Goal: Obtain resource: Download file/media

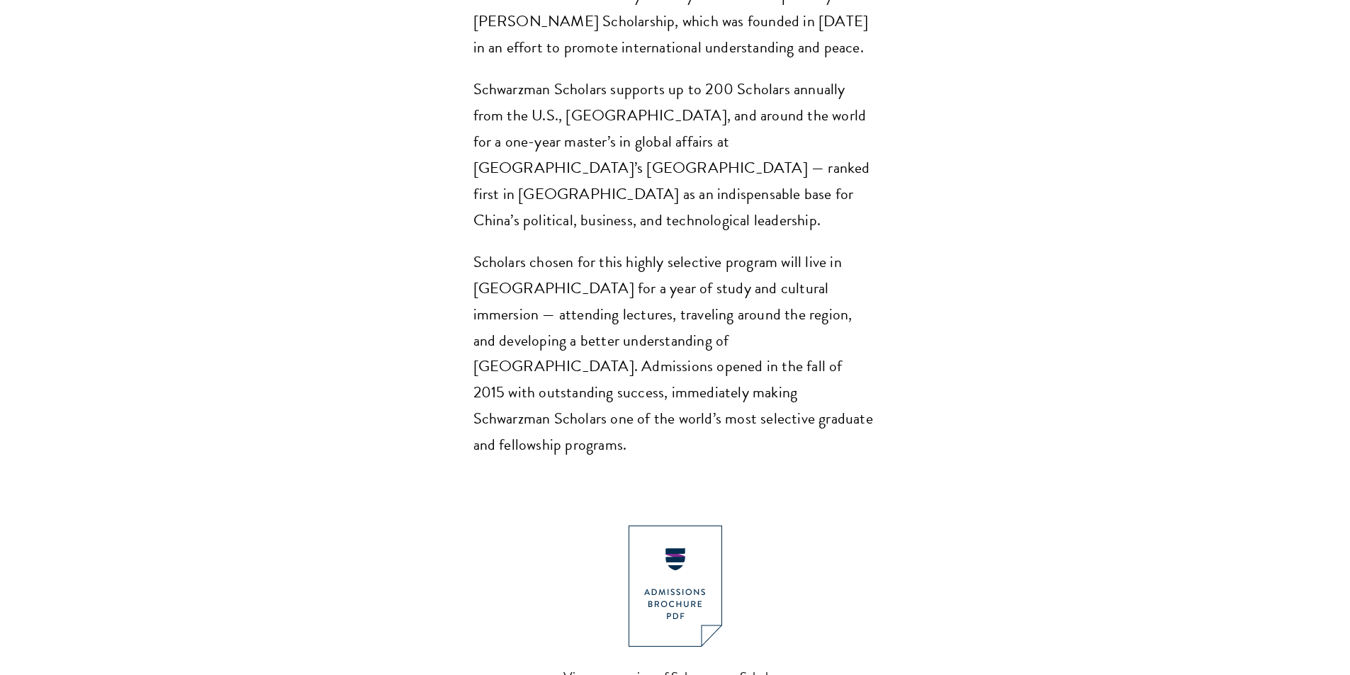
scroll to position [1134, 0]
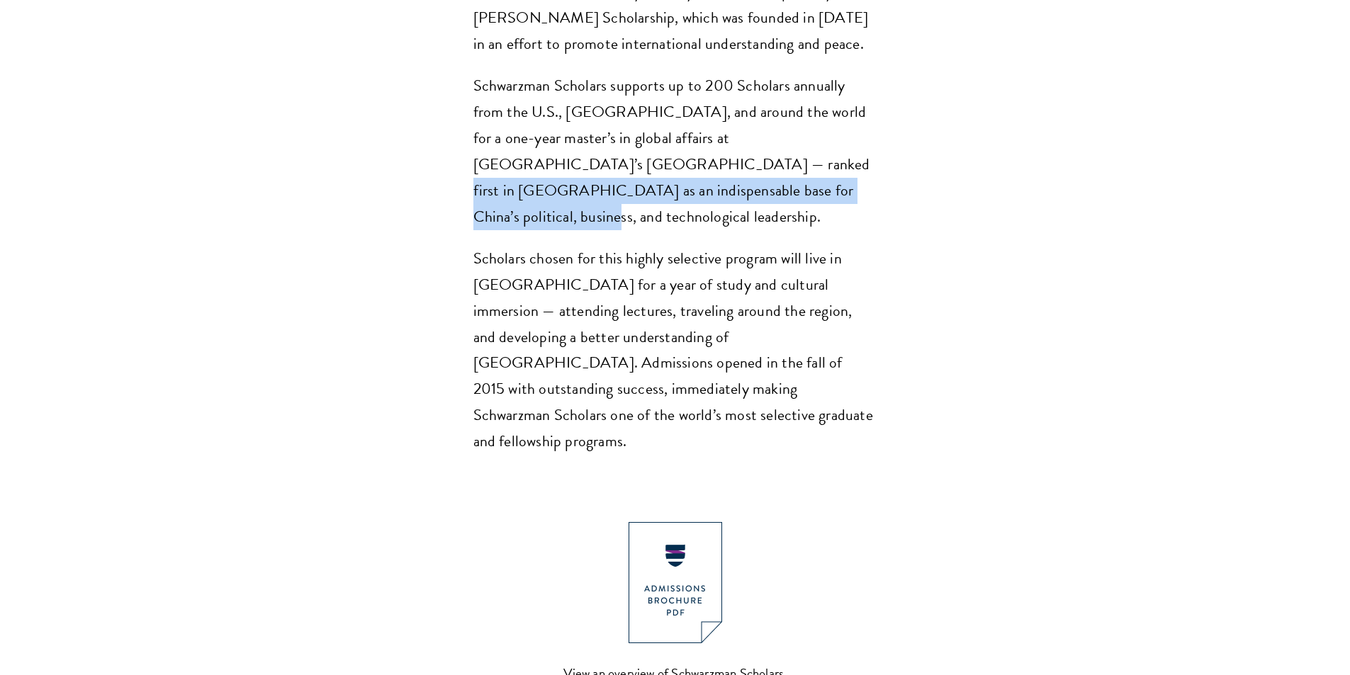
drag, startPoint x: 537, startPoint y: 128, endPoint x: 738, endPoint y: 149, distance: 202.3
click at [735, 149] on p "Schwarzman Scholars supports up to 200 Scholars annually from the U.S., [GEOGRA…" at bounding box center [675, 151] width 404 height 157
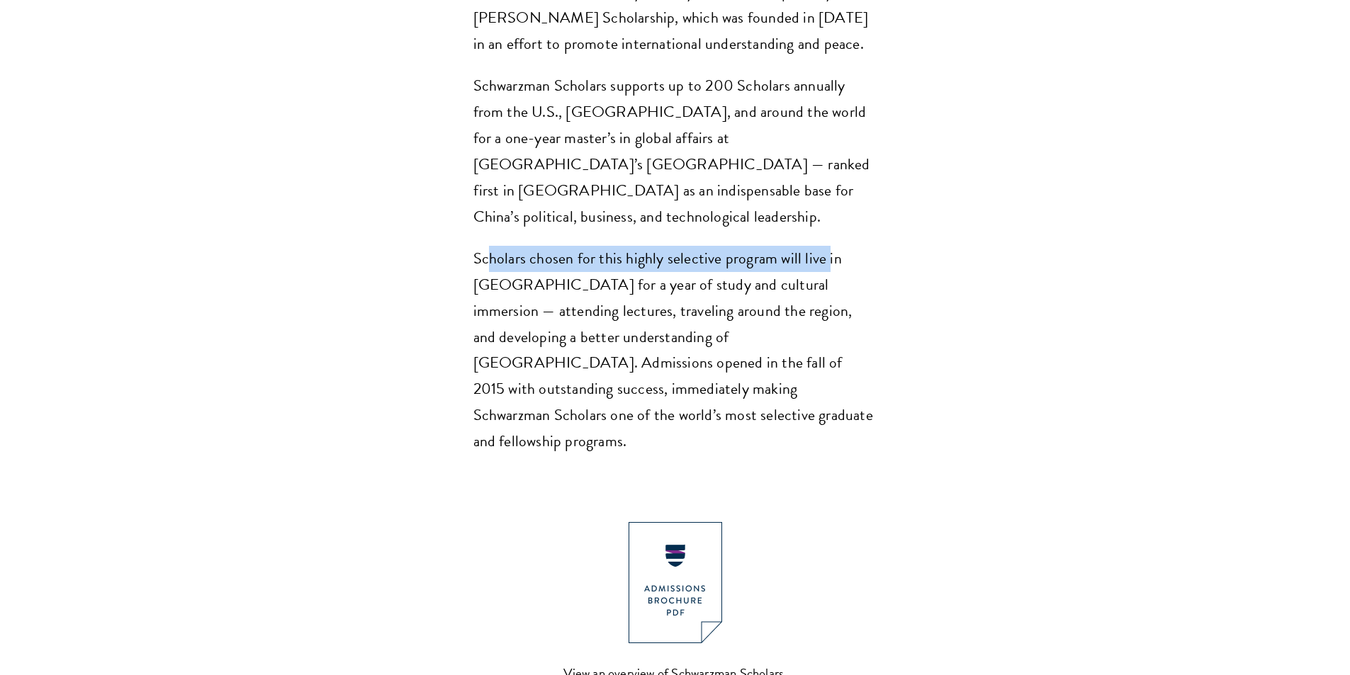
drag, startPoint x: 485, startPoint y: 197, endPoint x: 825, endPoint y: 195, distance: 340.1
click at [825, 246] on p "Scholars chosen for this highly selective program will live in [GEOGRAPHIC_DATA…" at bounding box center [675, 351] width 404 height 210
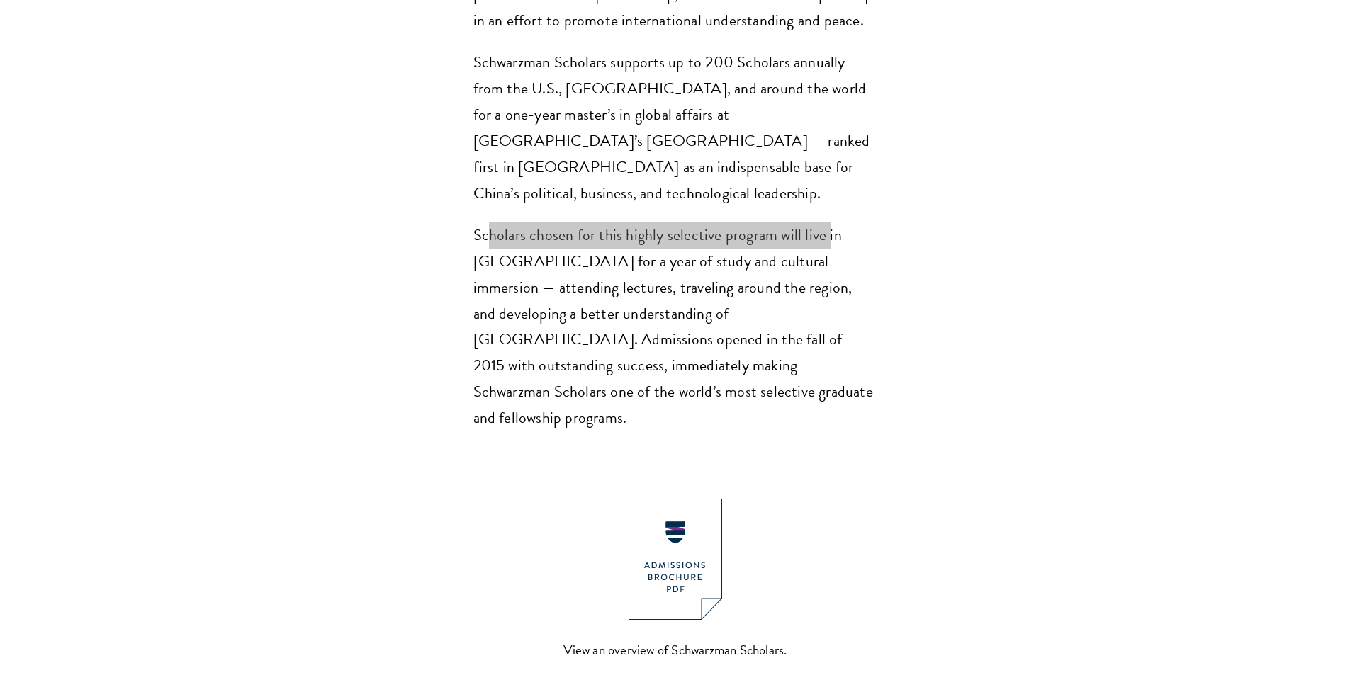
scroll to position [1346, 0]
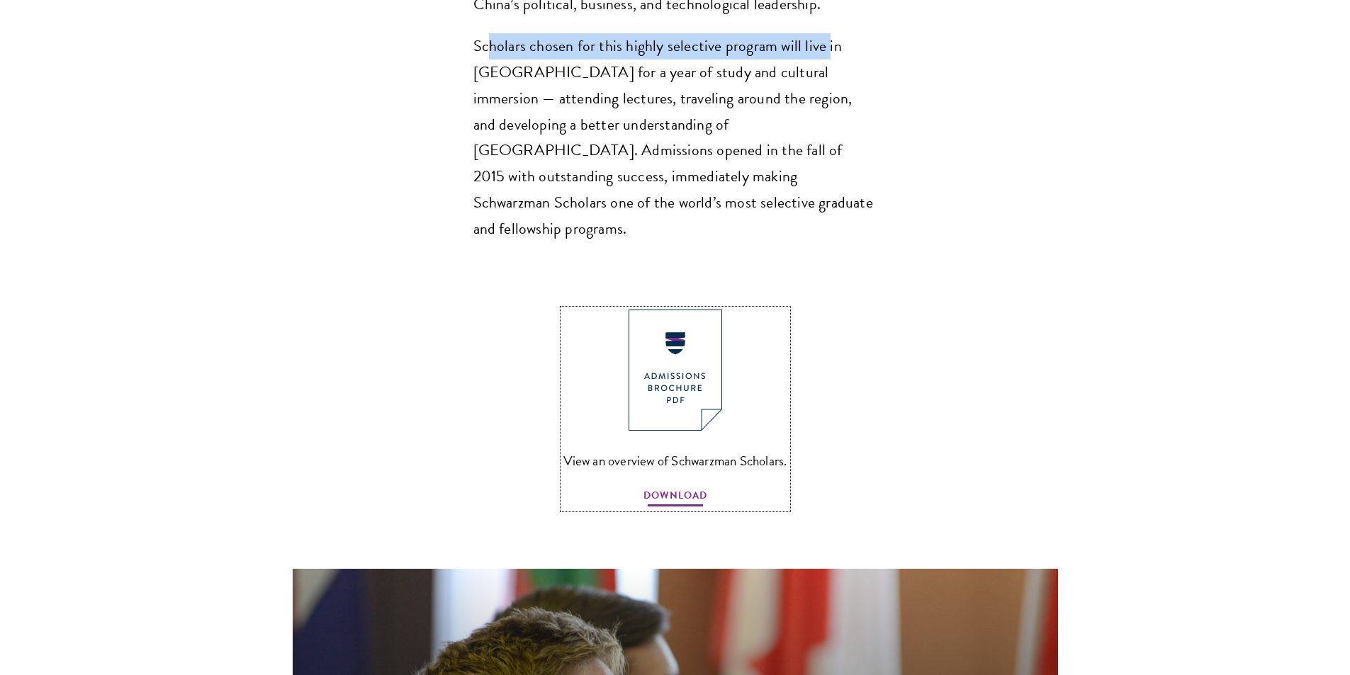
click at [672, 487] on span "DOWNLOAD" at bounding box center [675, 498] width 64 height 22
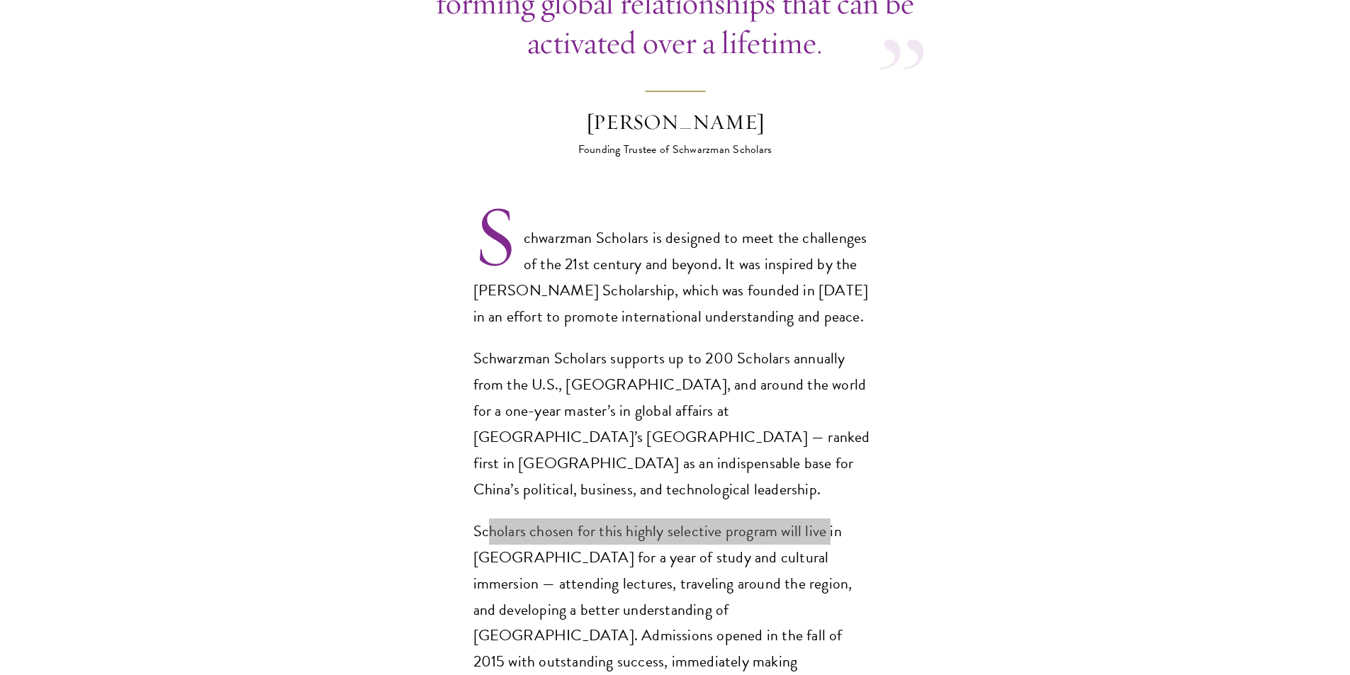
scroll to position [992, 0]
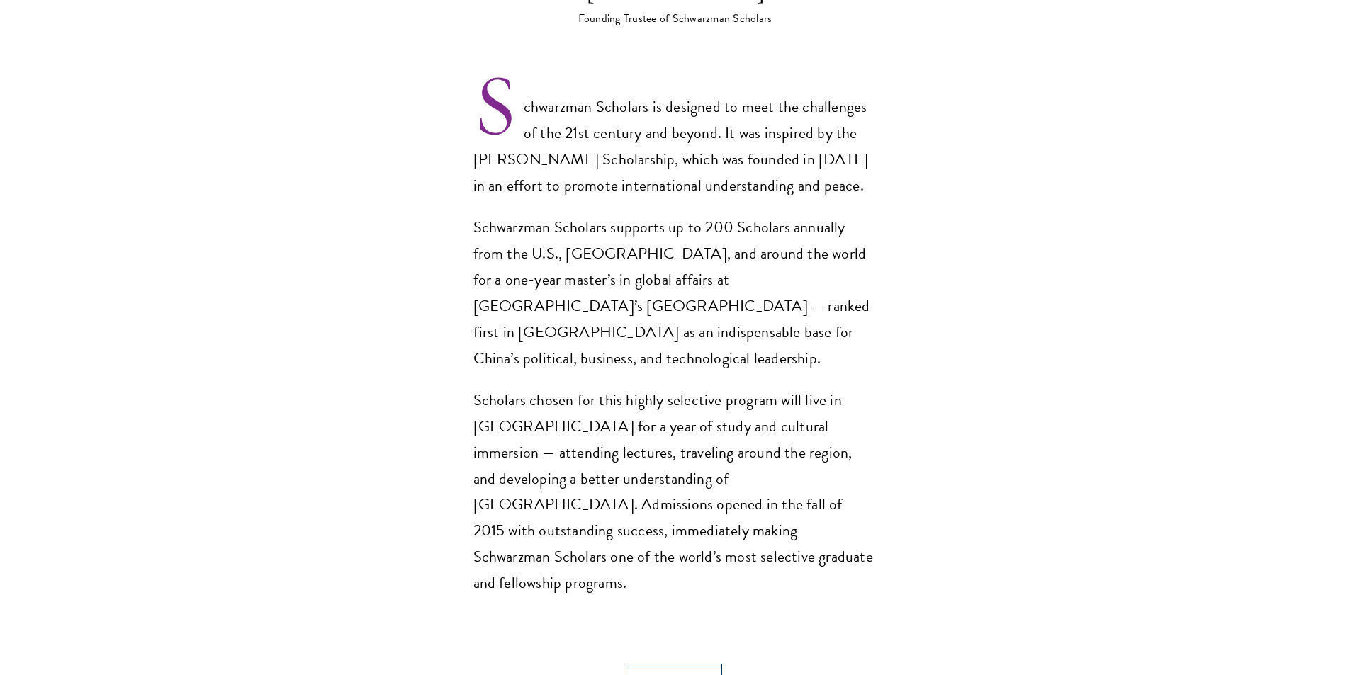
click at [784, 232] on p "Schwarzman Scholars supports up to 200 Scholars annually from the U.S., [GEOGRA…" at bounding box center [675, 293] width 404 height 157
drag, startPoint x: 499, startPoint y: 258, endPoint x: 695, endPoint y: 259, distance: 195.5
click at [695, 259] on p "Schwarzman Scholars supports up to 200 Scholars annually from the U.S., [GEOGRA…" at bounding box center [675, 293] width 404 height 157
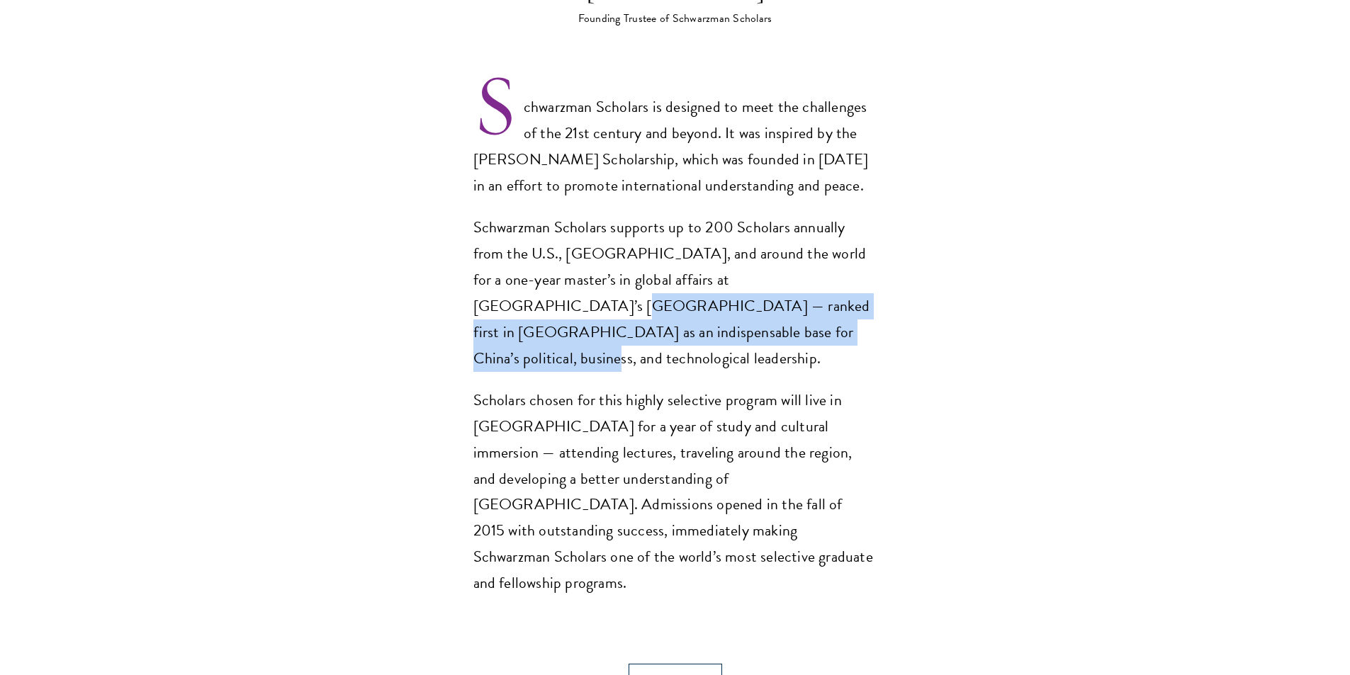
drag, startPoint x: 768, startPoint y: 244, endPoint x: 857, endPoint y: 282, distance: 96.8
click at [857, 282] on p "Schwarzman Scholars supports up to 200 Scholars annually from the U.S., [GEOGRA…" at bounding box center [675, 293] width 404 height 157
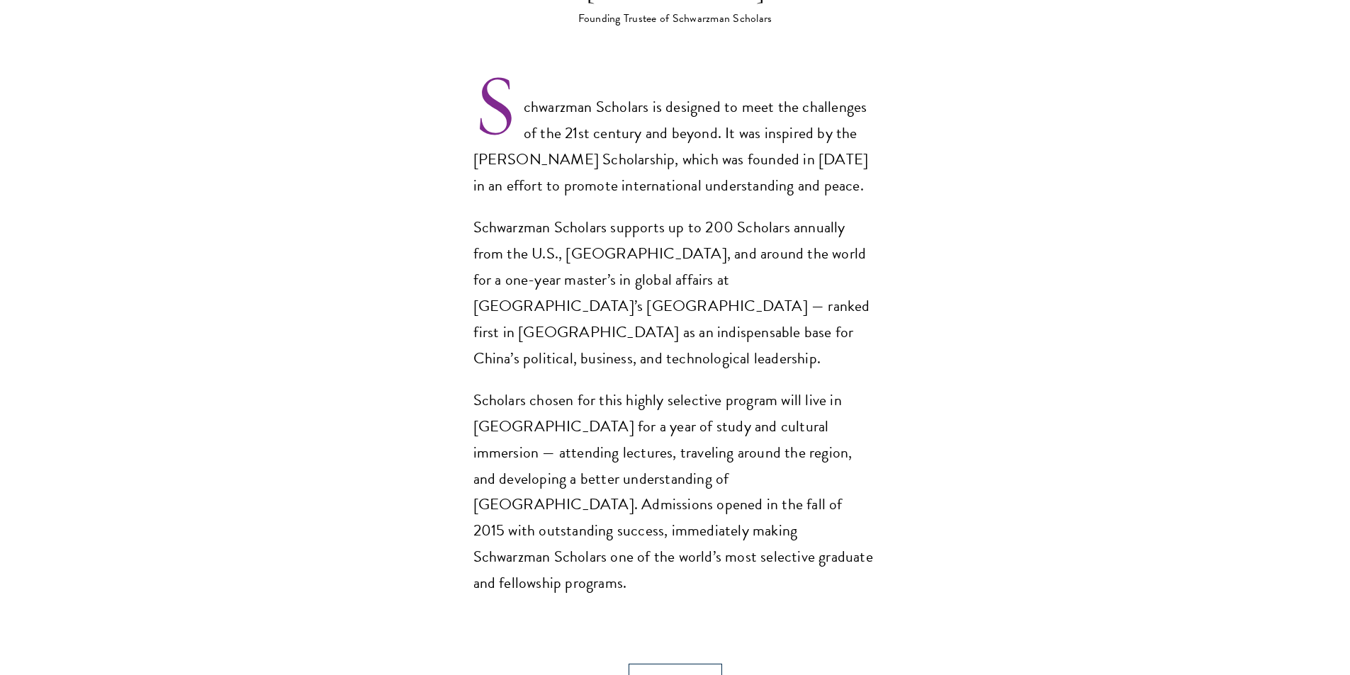
click at [797, 388] on p "Scholars chosen for this highly selective program will live in [GEOGRAPHIC_DATA…" at bounding box center [675, 493] width 404 height 210
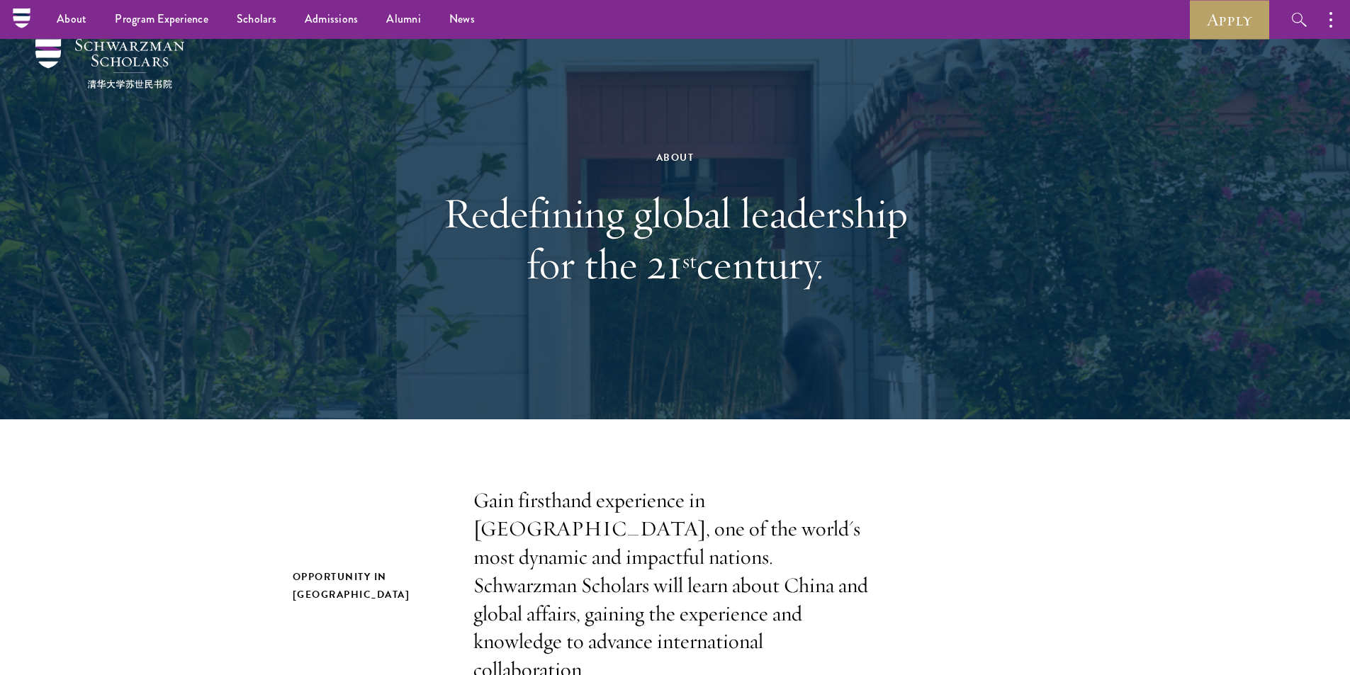
scroll to position [0, 0]
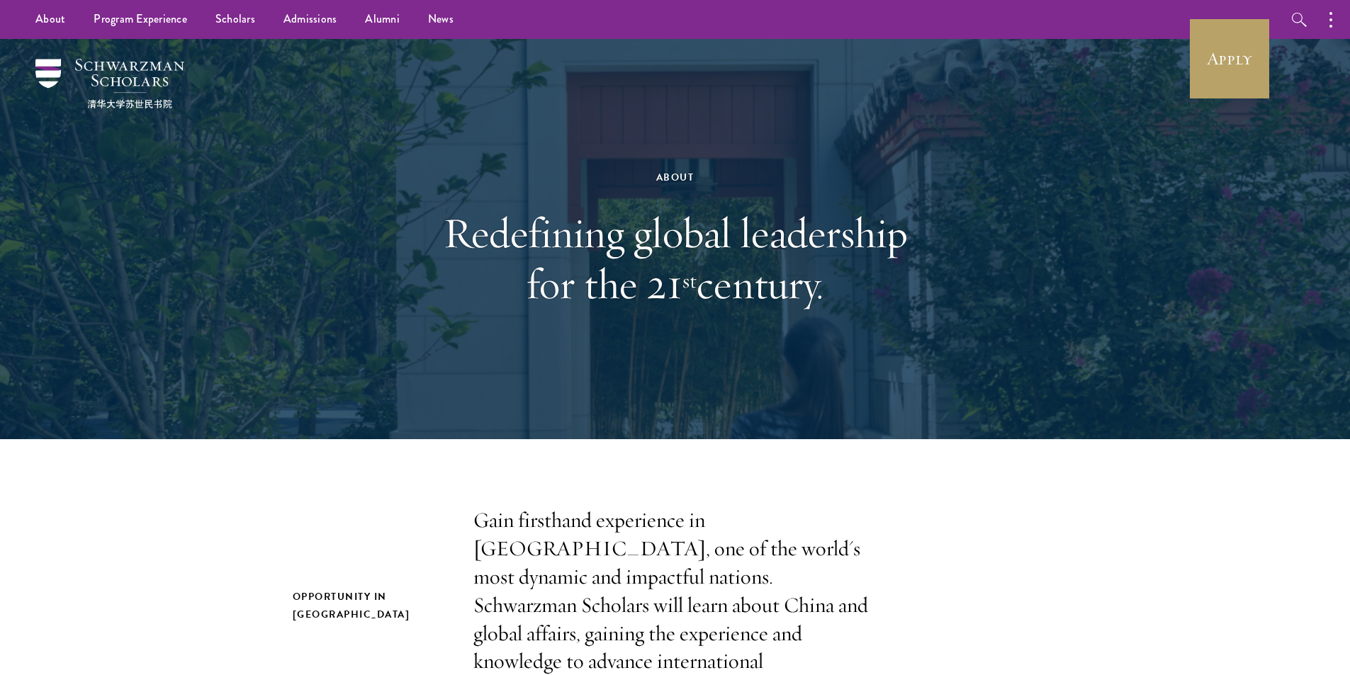
click at [210, 314] on div "About Redefining global leadership for the 21 st century." at bounding box center [675, 239] width 1020 height 400
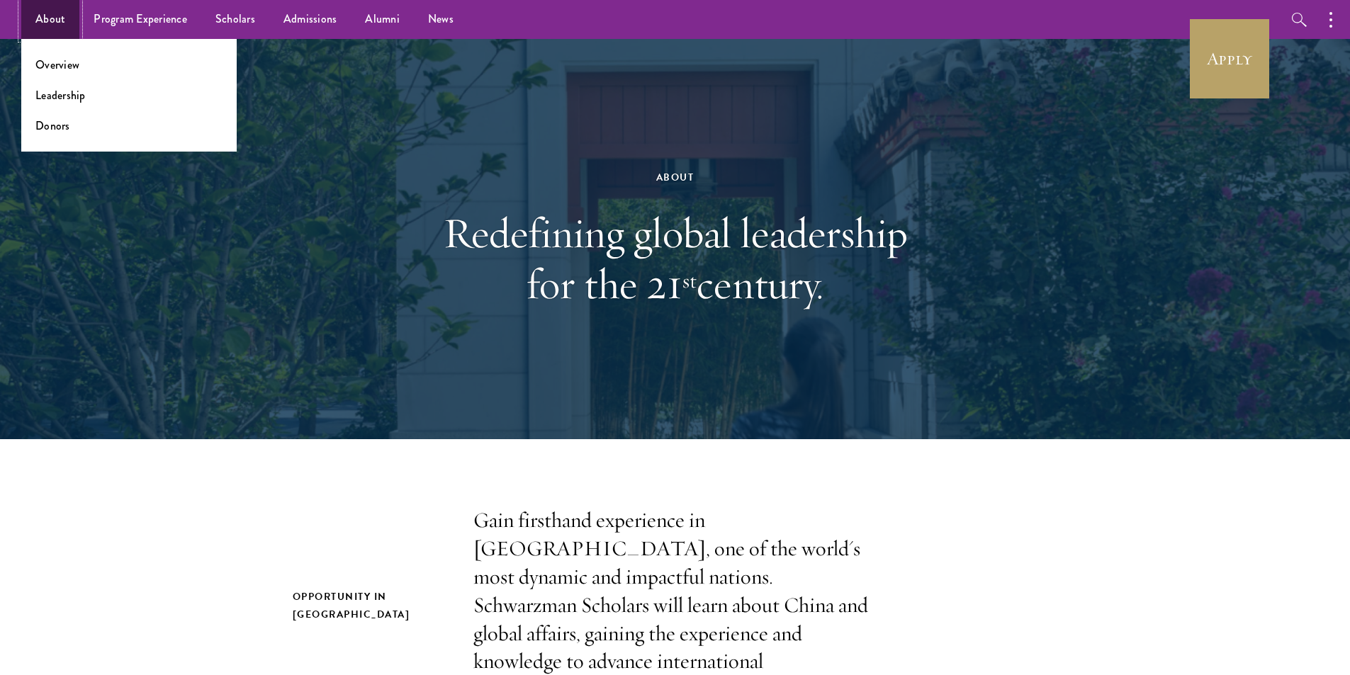
click at [45, 21] on link "About" at bounding box center [50, 19] width 58 height 39
